Goal: Information Seeking & Learning: Learn about a topic

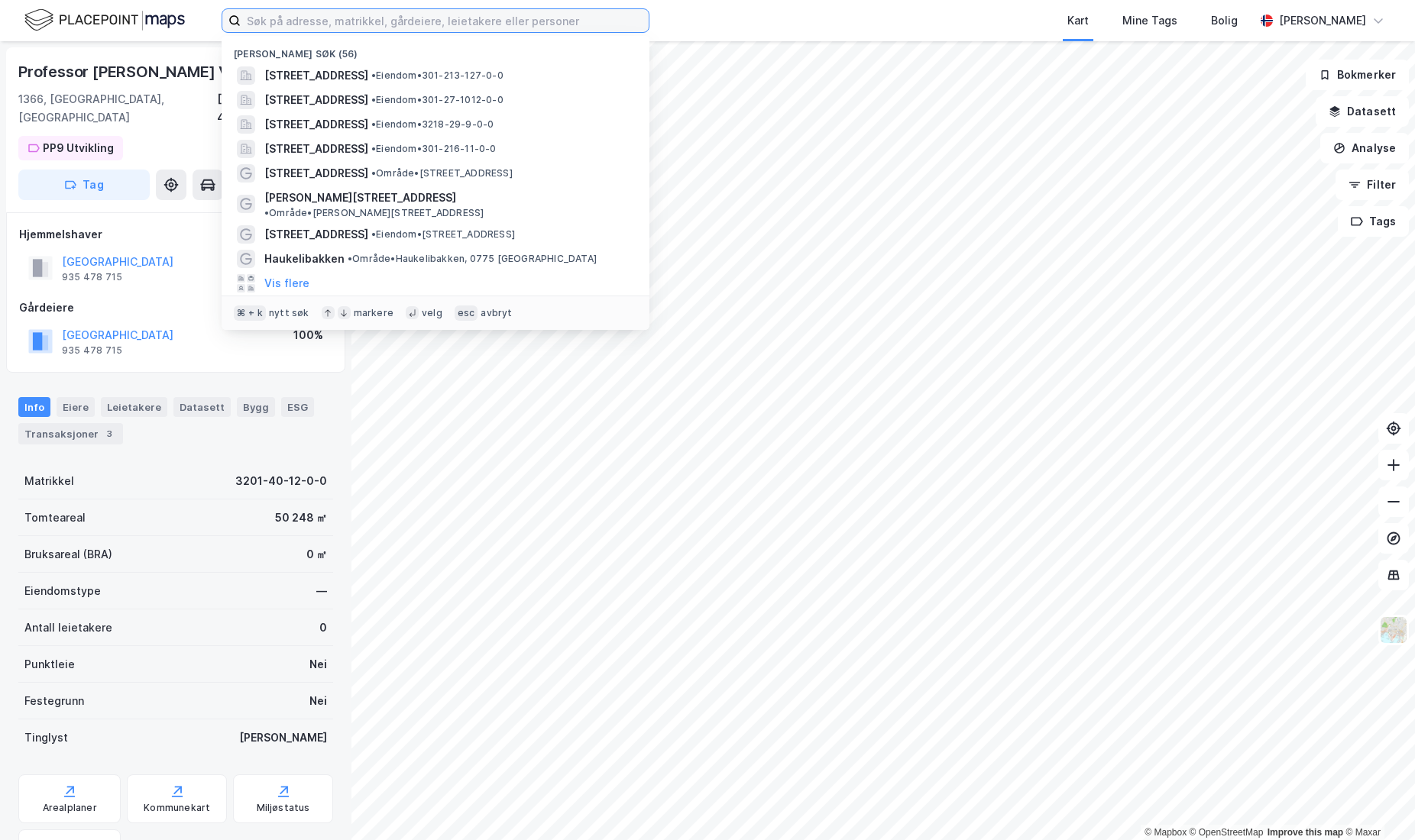
click at [409, 20] on input at bounding box center [445, 20] width 408 height 23
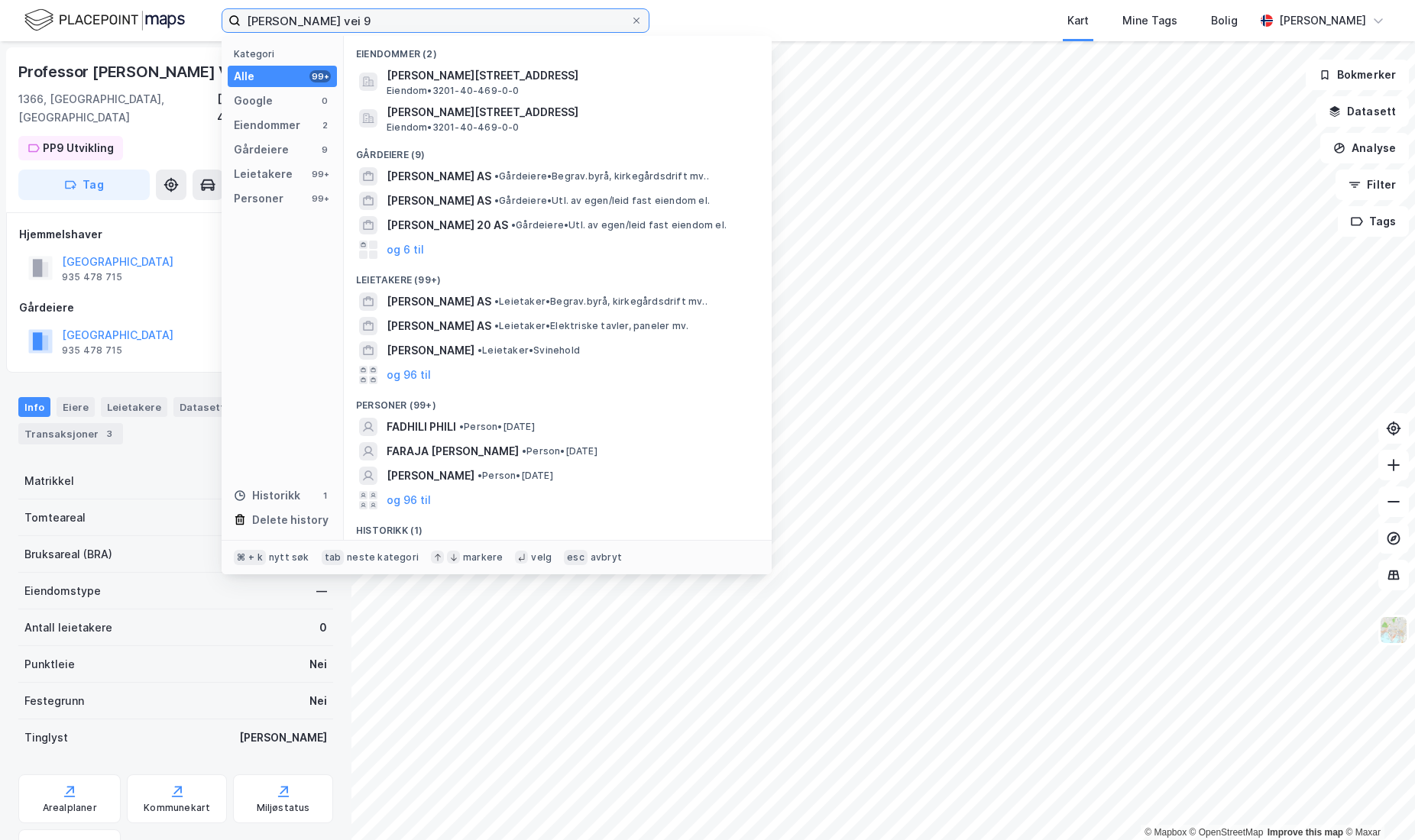
type input "[PERSON_NAME] vei 9"
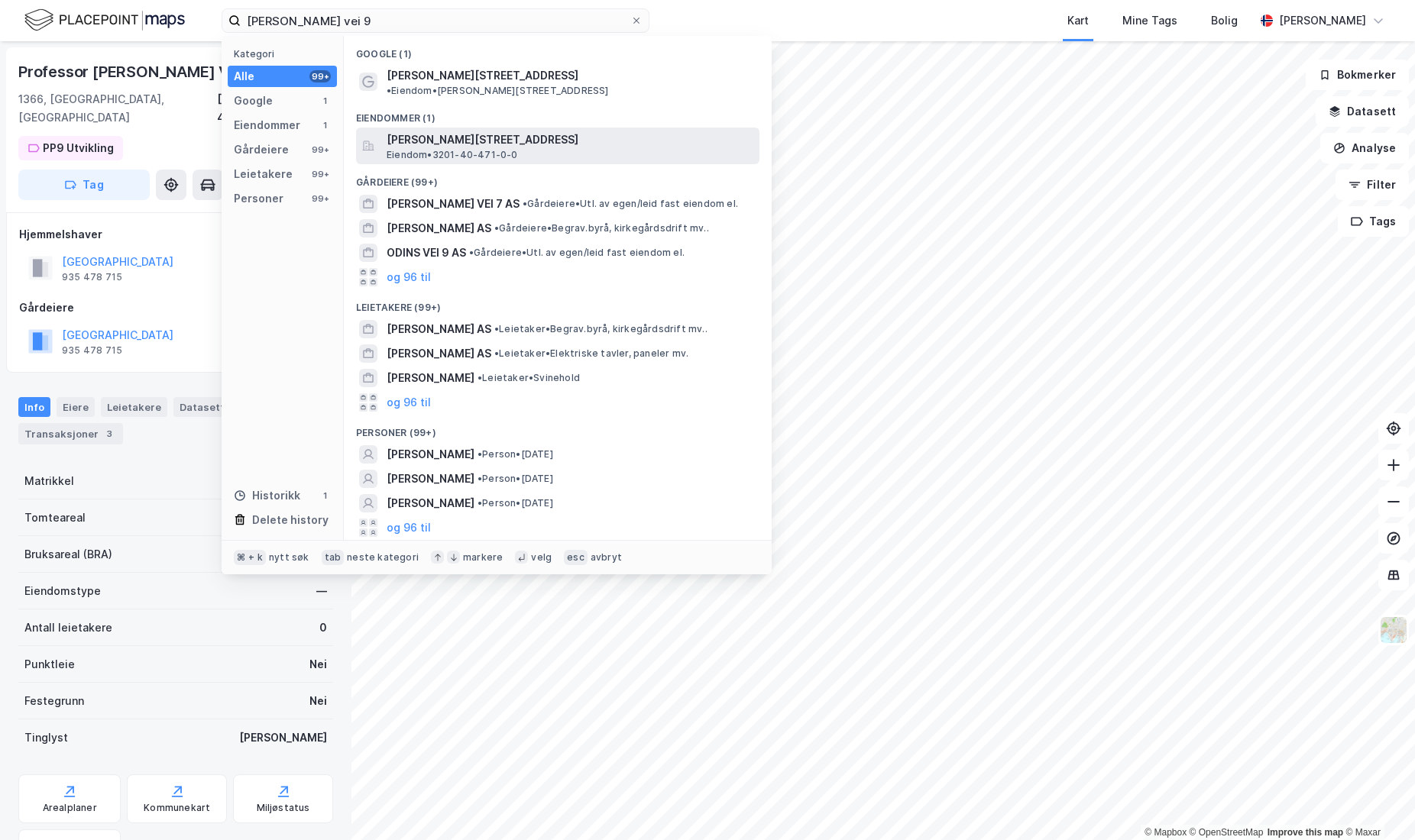
click at [440, 130] on span "[PERSON_NAME][STREET_ADDRESS]" at bounding box center [569, 139] width 366 height 18
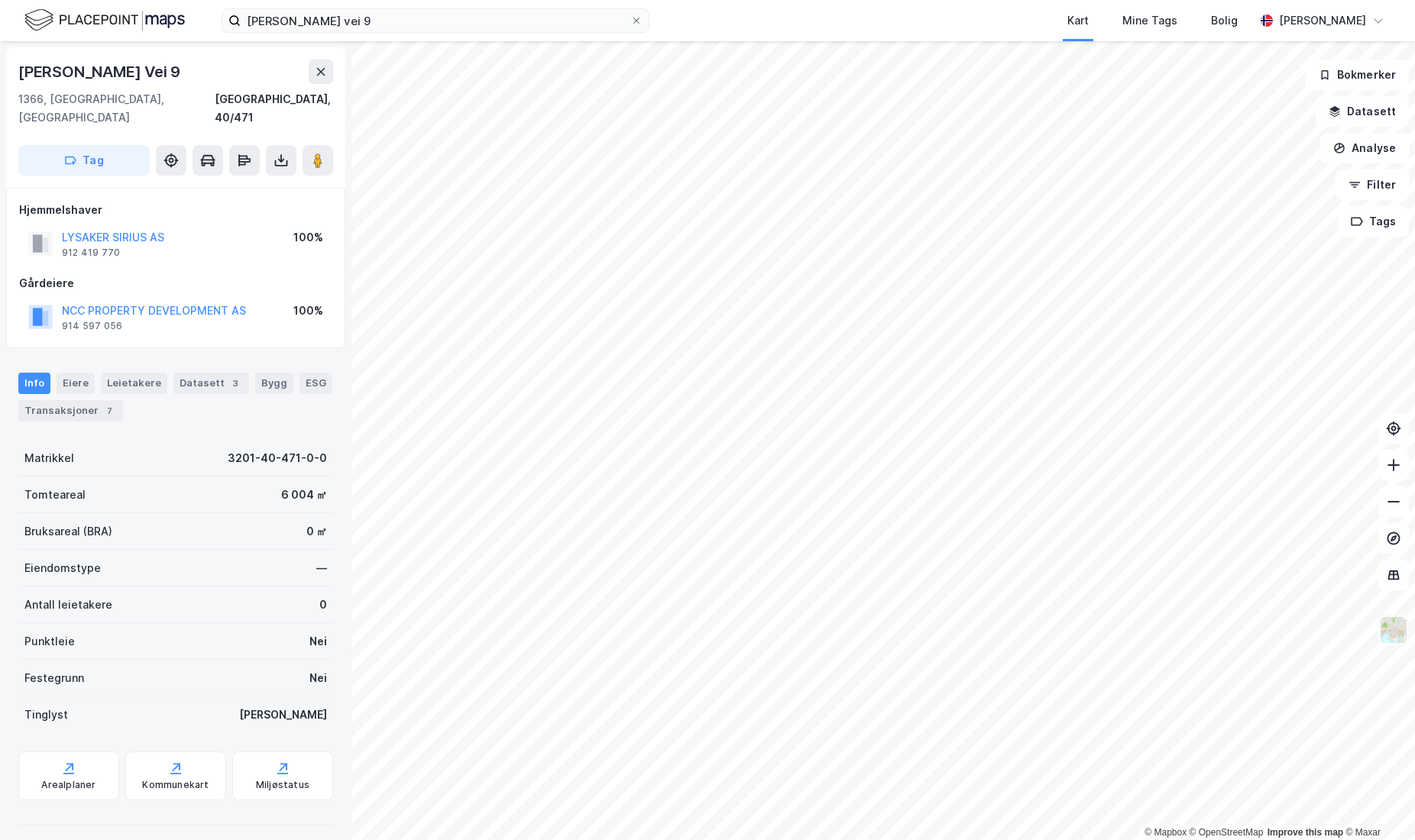
click at [1384, 626] on img at bounding box center [1393, 630] width 29 height 29
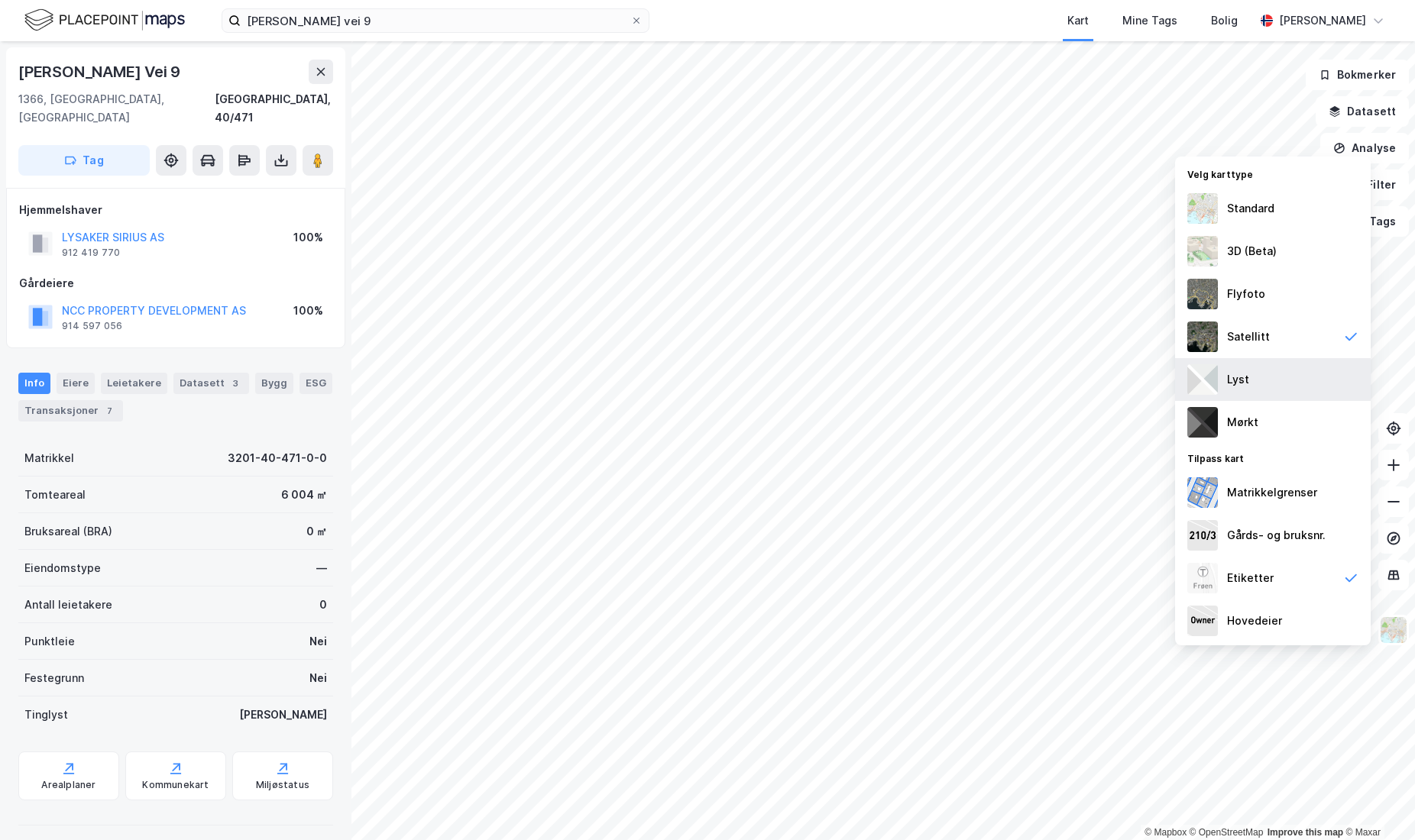
drag, startPoint x: 1267, startPoint y: 357, endPoint x: 1259, endPoint y: 365, distance: 11.3
click at [1267, 357] on div "Satellitt" at bounding box center [1272, 336] width 196 height 43
click at [1258, 383] on div "Lyst" at bounding box center [1272, 379] width 196 height 43
click at [1258, 432] on div "Mørkt" at bounding box center [1272, 422] width 196 height 43
click at [1258, 385] on div "Lyst" at bounding box center [1272, 379] width 196 height 43
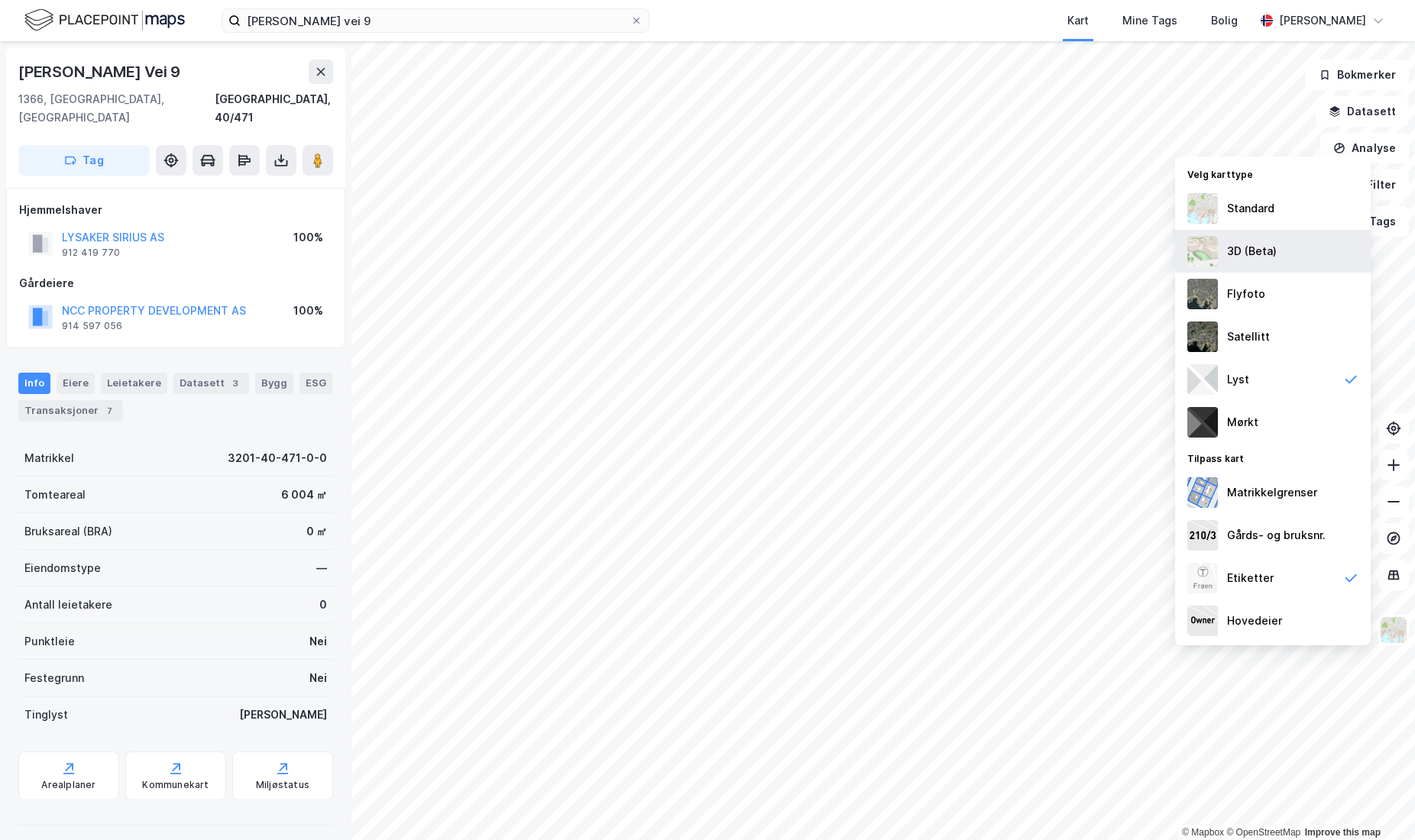
click at [1259, 253] on div "3D (Beta)" at bounding box center [1251, 251] width 49 height 18
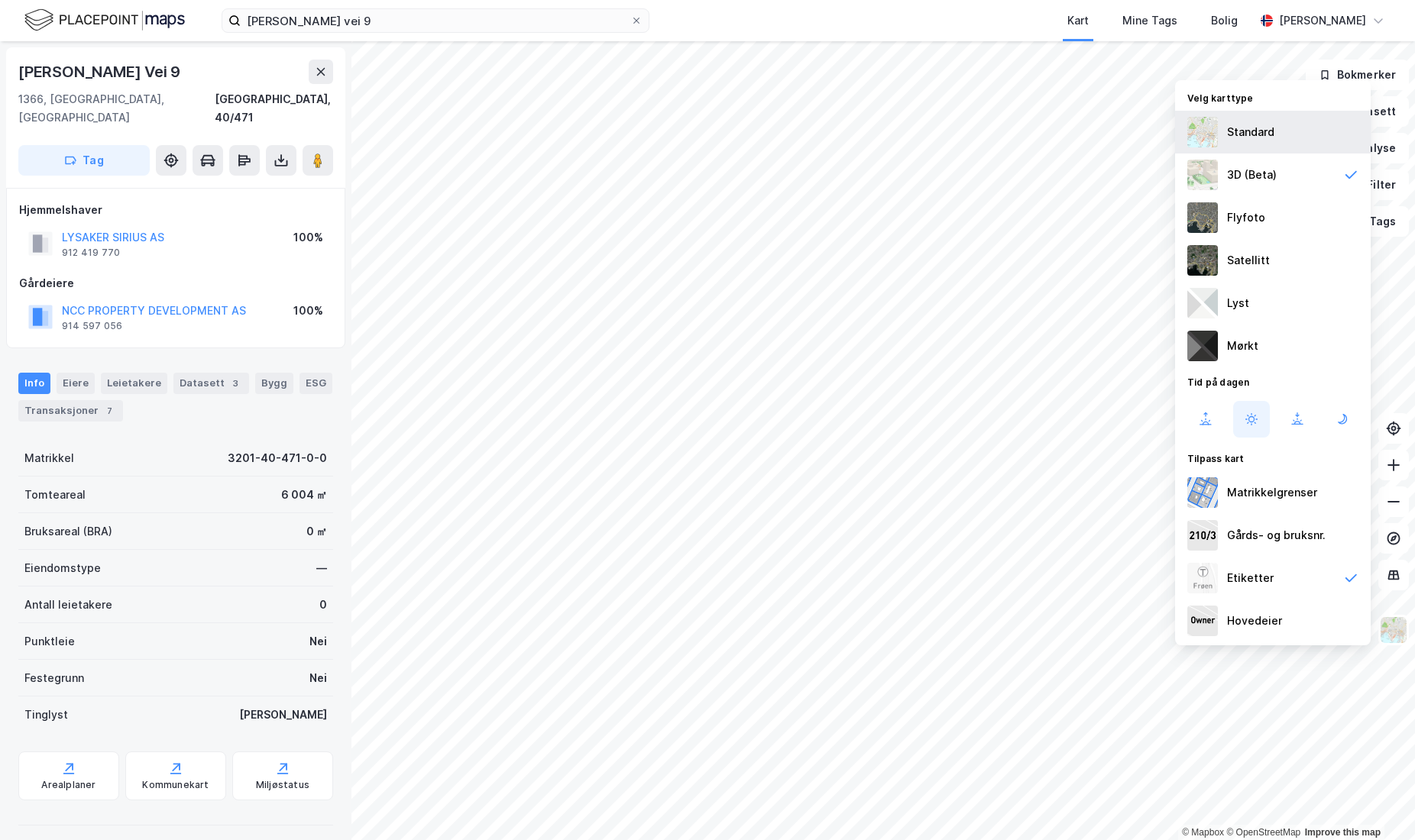
click at [1256, 142] on div "Standard" at bounding box center [1272, 132] width 196 height 43
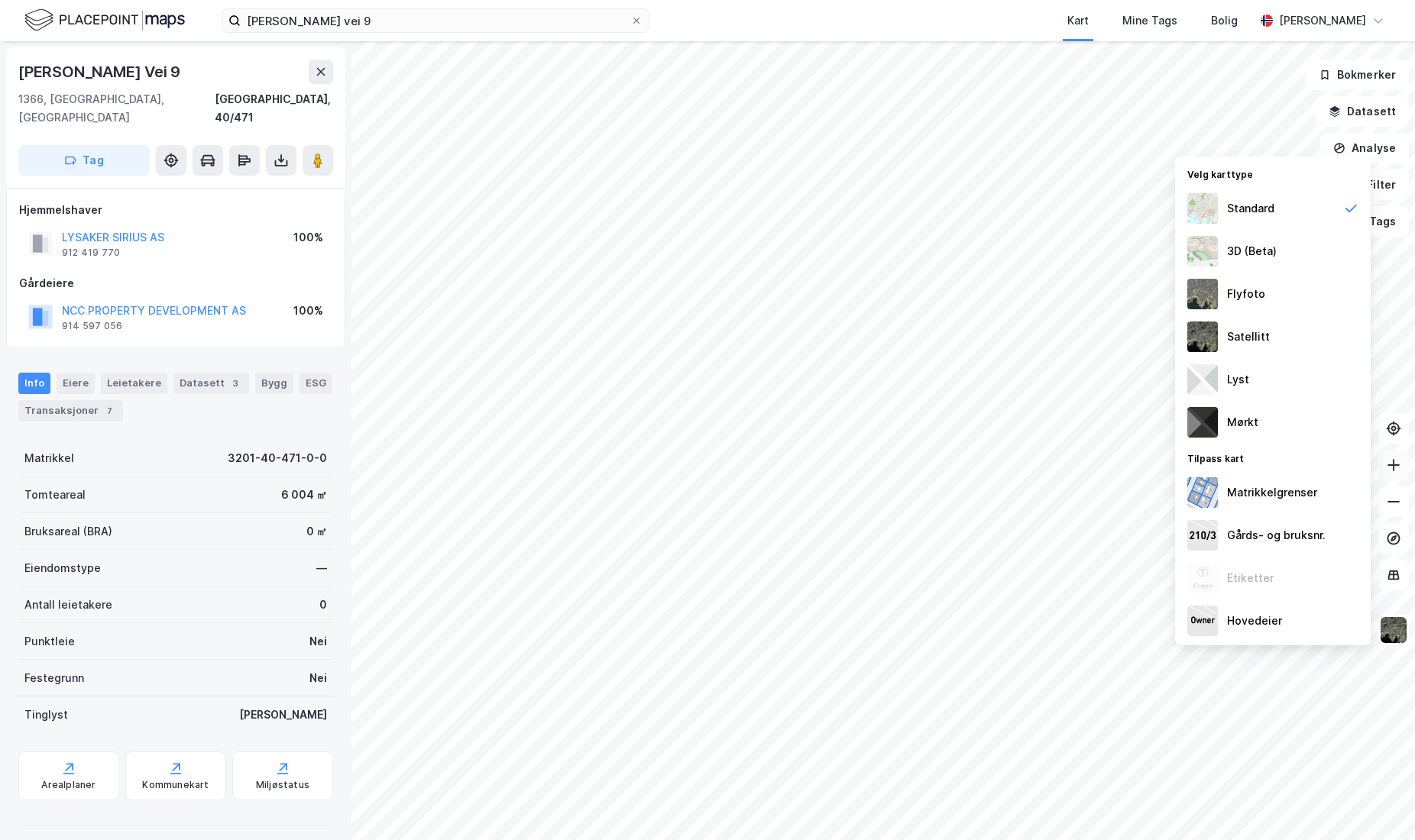
click at [1405, 475] on button at bounding box center [1393, 466] width 31 height 31
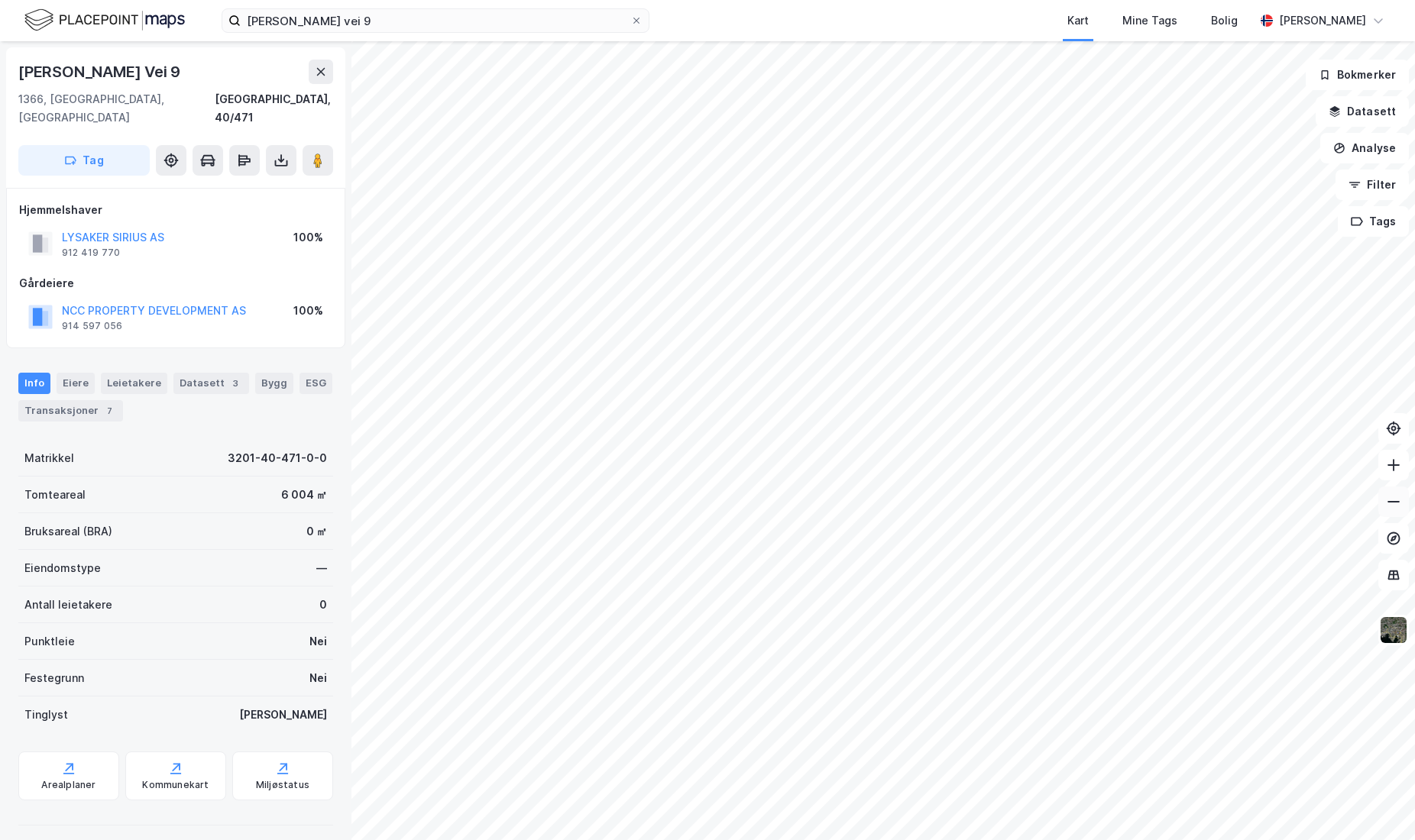
click at [1396, 509] on button at bounding box center [1393, 502] width 31 height 31
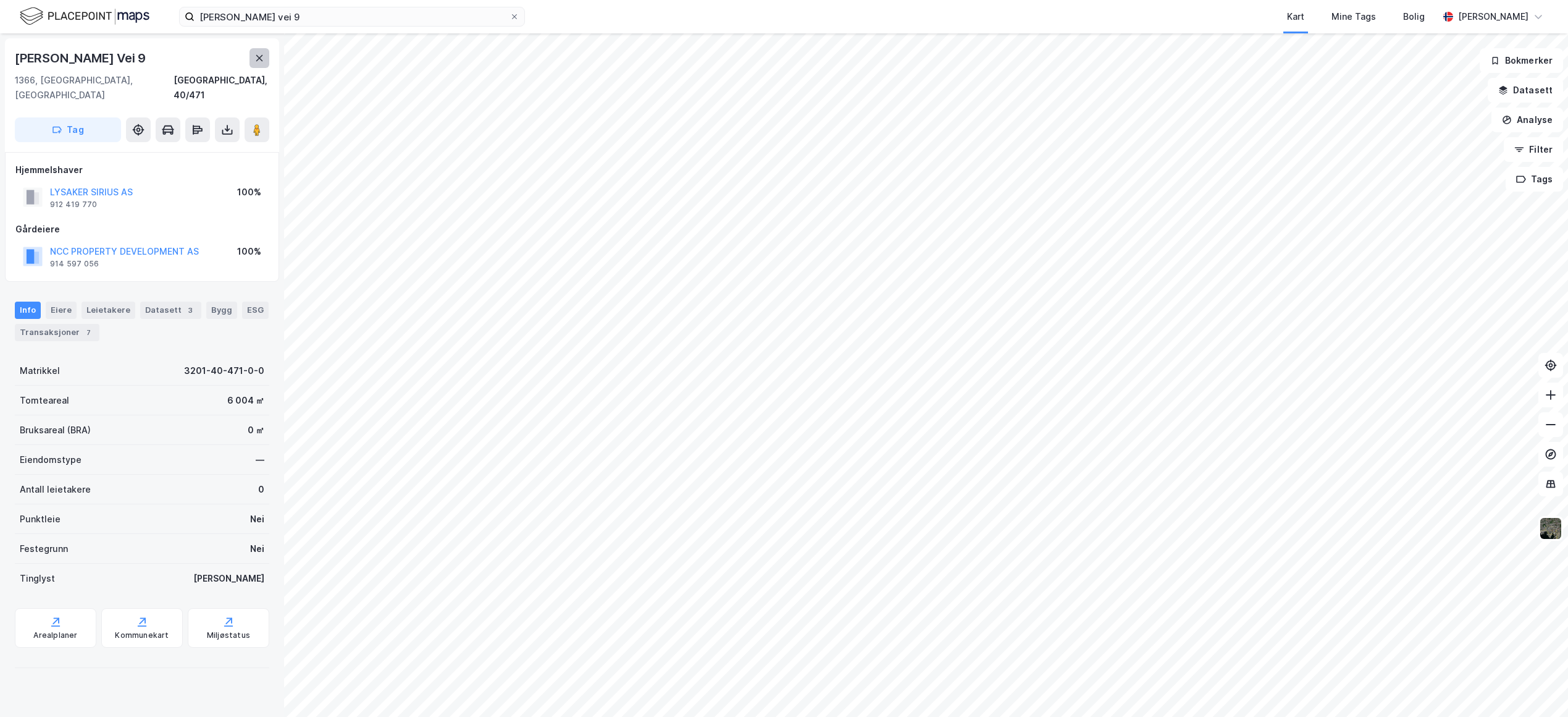
click at [266, 65] on button at bounding box center [259, 57] width 20 height 20
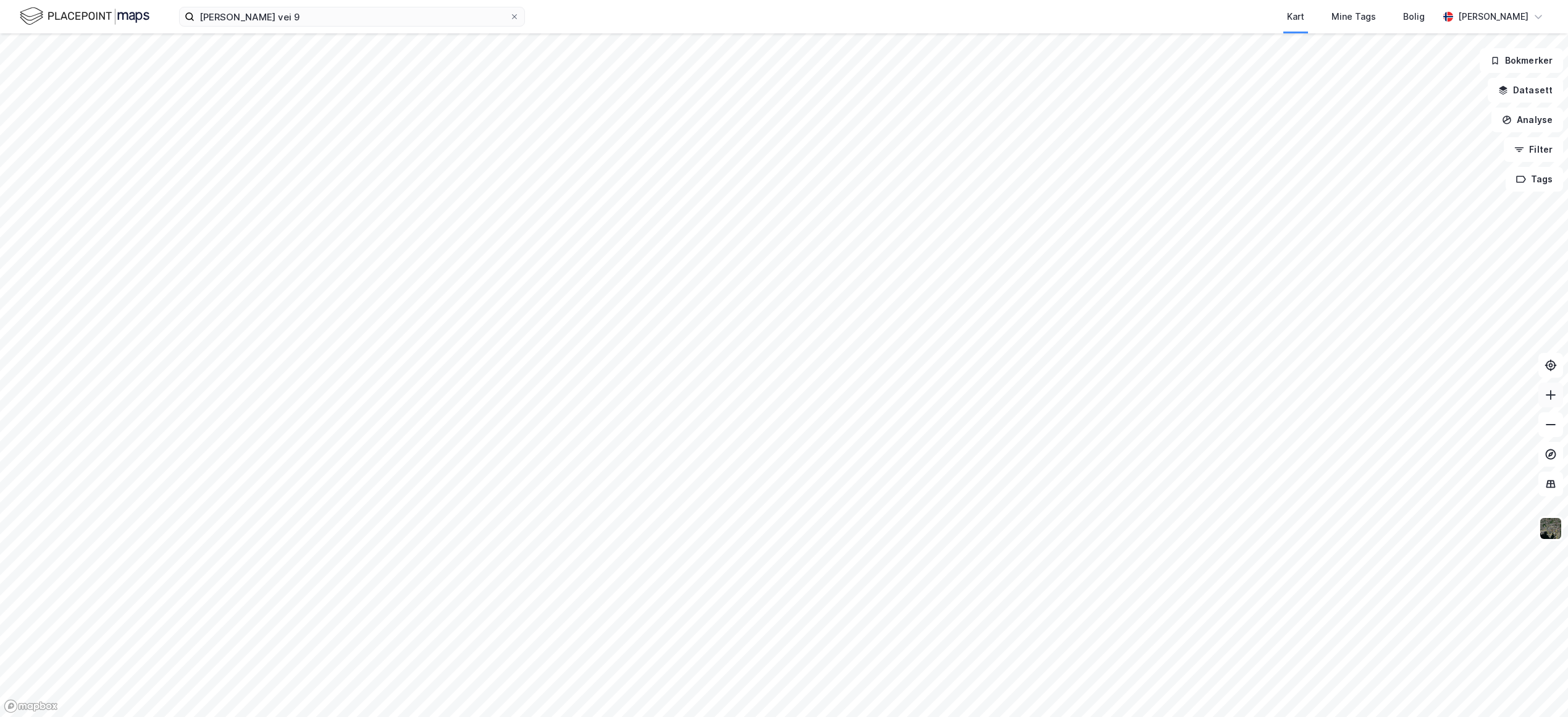
click at [1143, 402] on button at bounding box center [1550, 395] width 25 height 25
click at [1143, 430] on icon at bounding box center [1550, 424] width 13 height 13
click at [1143, 531] on img at bounding box center [1550, 528] width 24 height 24
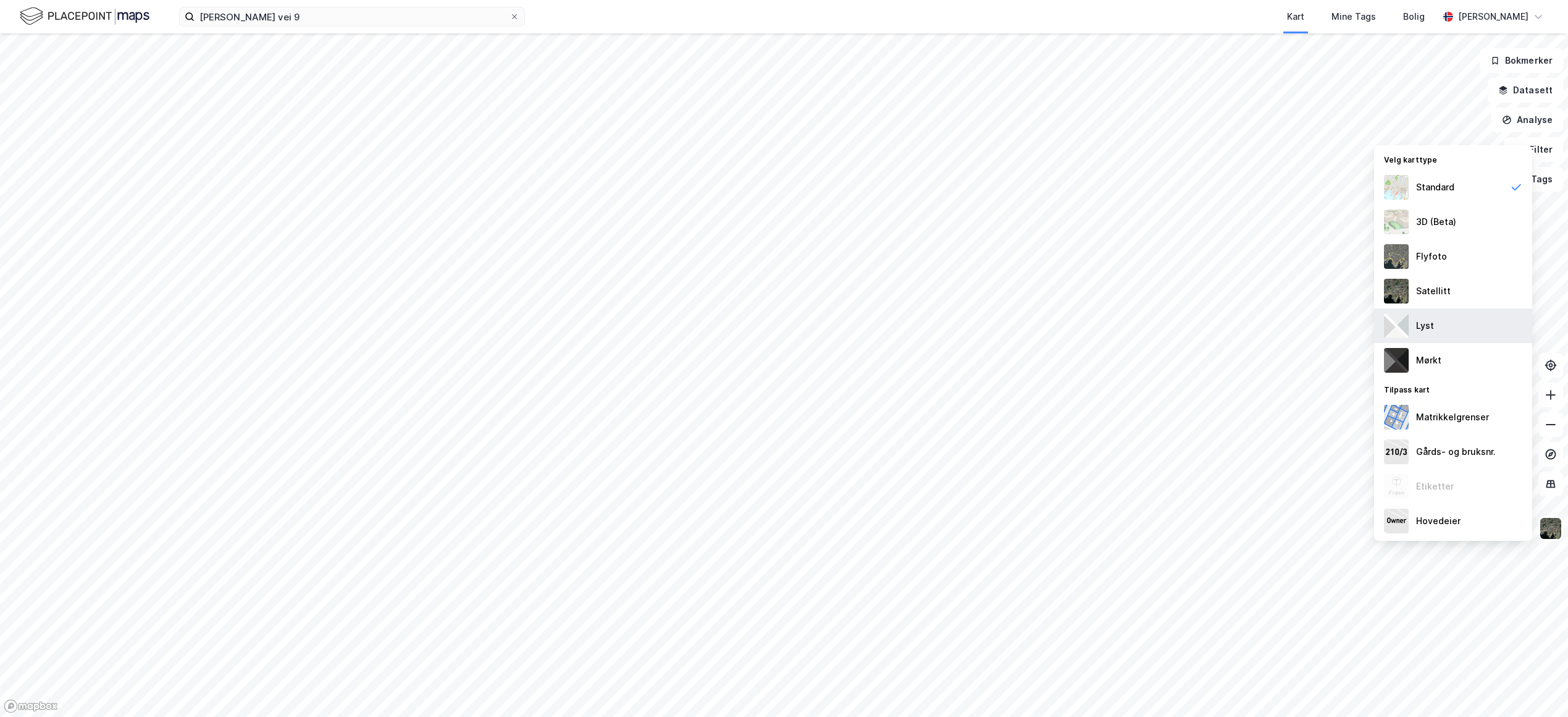
click at [1143, 333] on div "Lyst" at bounding box center [1452, 325] width 158 height 35
click at [1143, 352] on div "Mørkt" at bounding box center [1452, 360] width 158 height 35
click at [1143, 482] on div "Etiketter" at bounding box center [1434, 486] width 38 height 15
click at [1143, 329] on div "Lyst" at bounding box center [1452, 325] width 158 height 35
click at [1143, 488] on div "Etiketter" at bounding box center [1434, 486] width 38 height 15
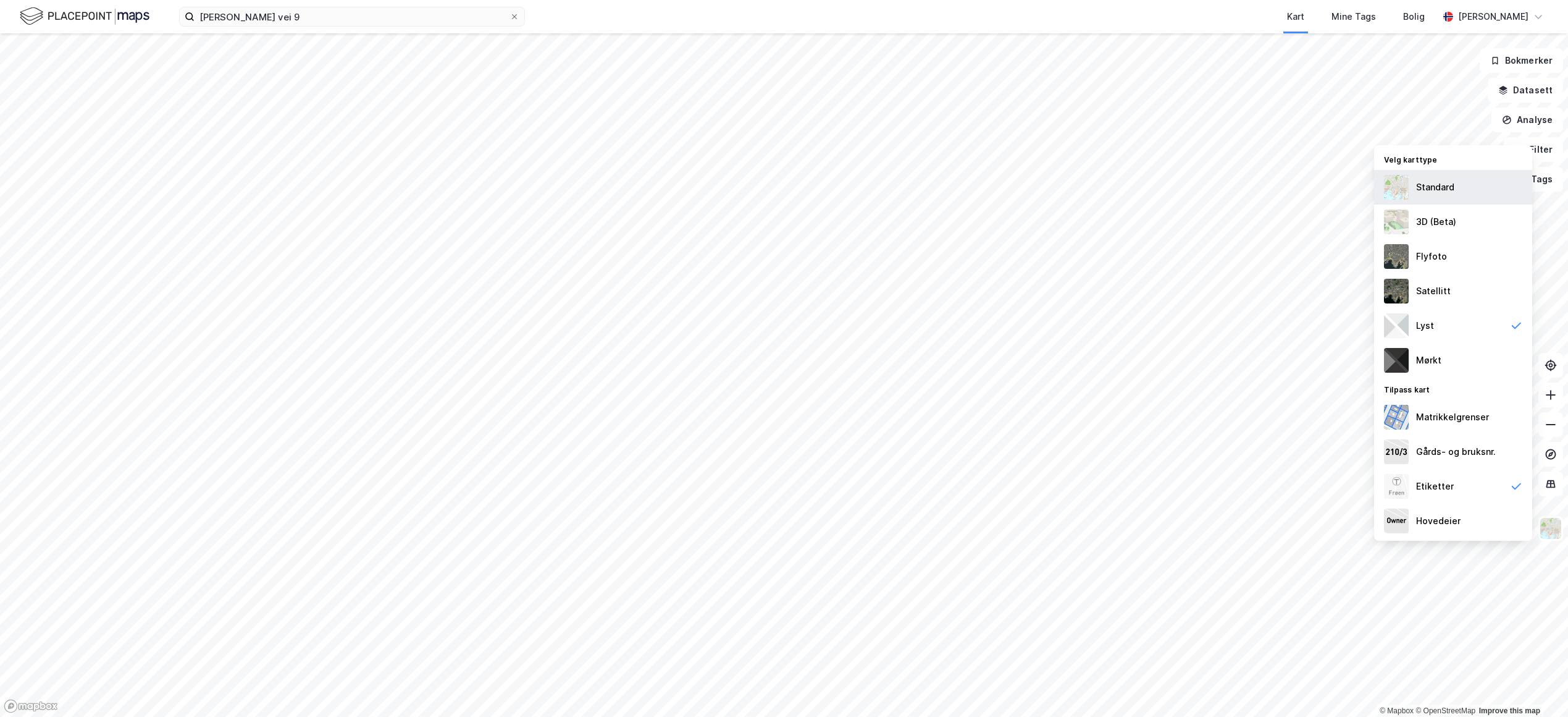
click at [1143, 197] on div "Standard" at bounding box center [1452, 187] width 158 height 35
click at [1143, 259] on div "Flyfoto" at bounding box center [1431, 256] width 31 height 15
click at [1143, 293] on div "Satellitt" at bounding box center [1432, 291] width 35 height 15
click at [1143, 488] on div "Etiketter" at bounding box center [1452, 486] width 158 height 35
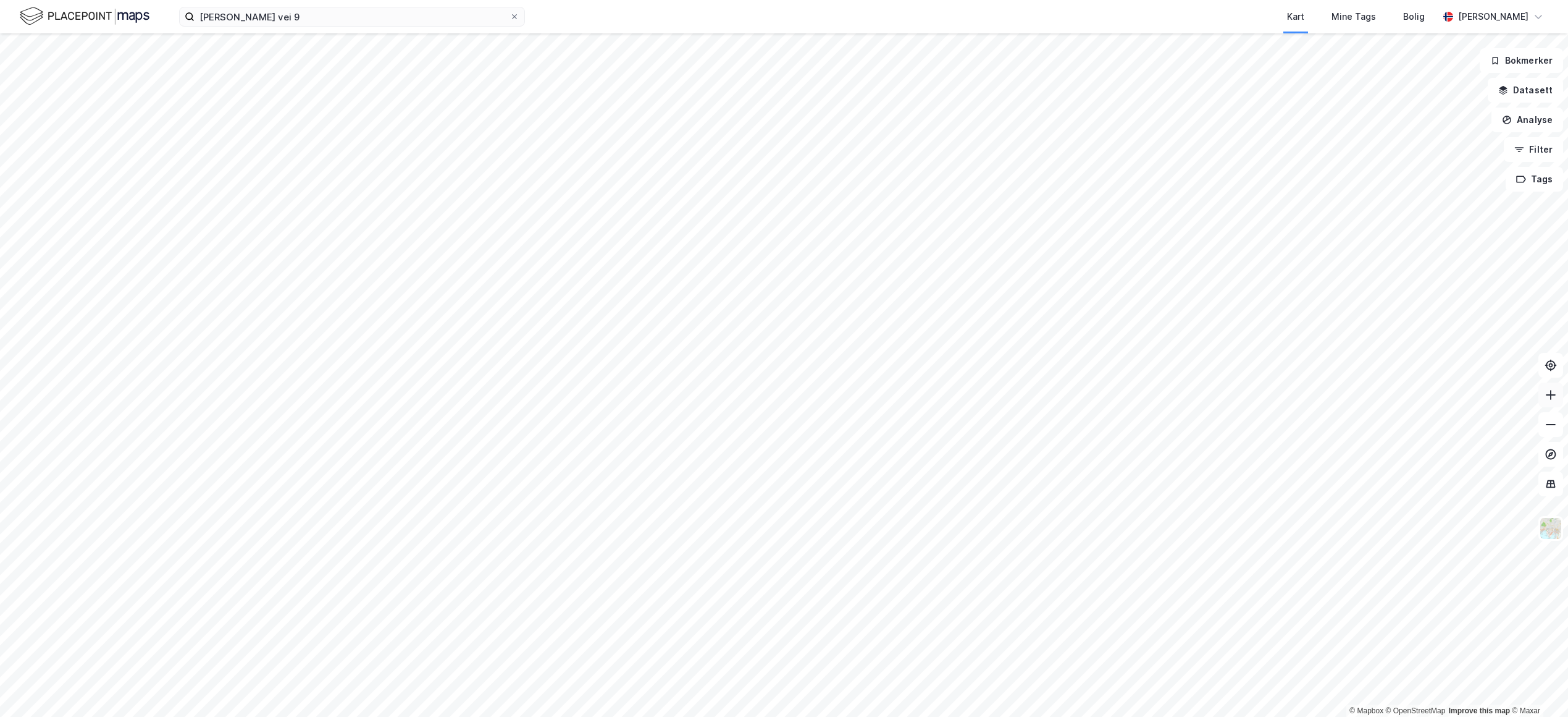
click at [1143, 399] on button at bounding box center [1550, 395] width 25 height 25
